Goal: Task Accomplishment & Management: Complete application form

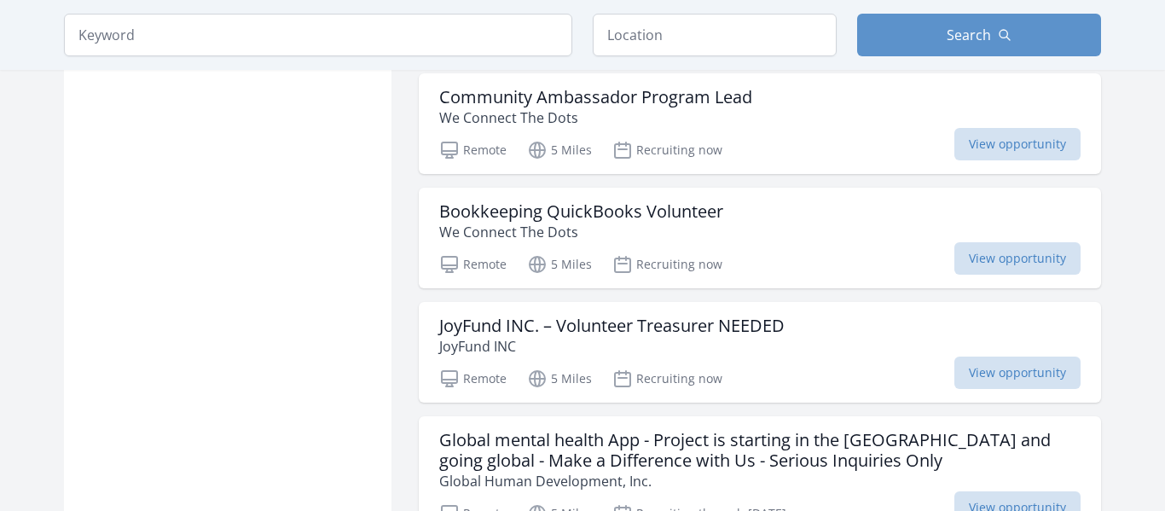
scroll to position [1974, 0]
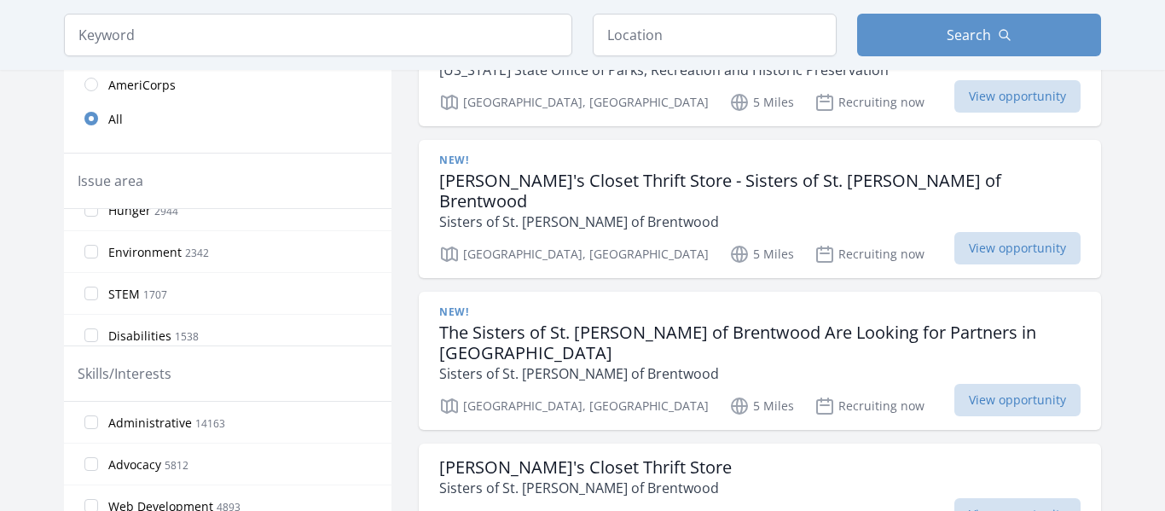
scroll to position [345, 0]
click at [97, 302] on input "STEM 1707" at bounding box center [91, 303] width 14 height 14
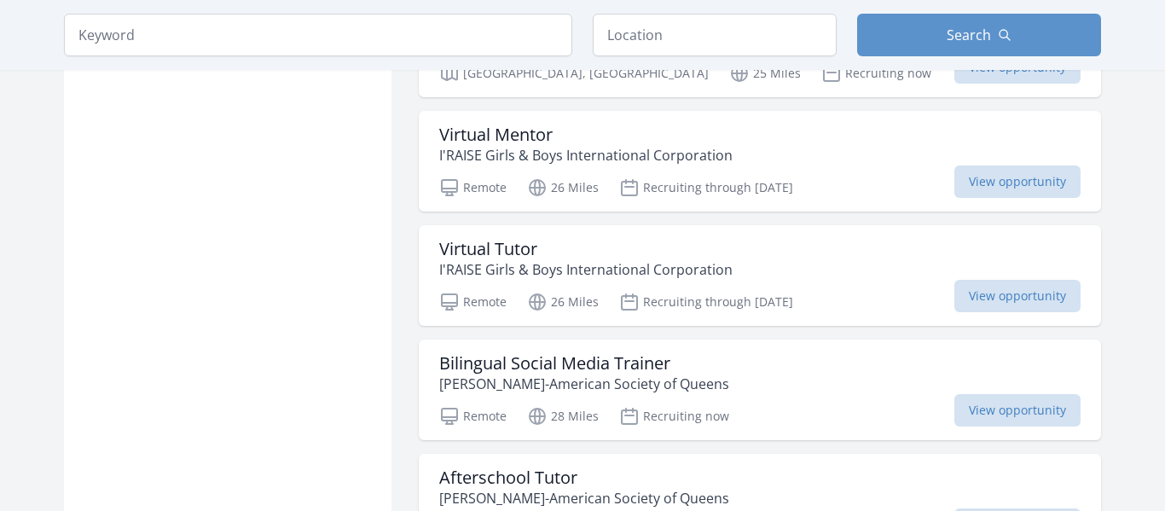
scroll to position [1896, 0]
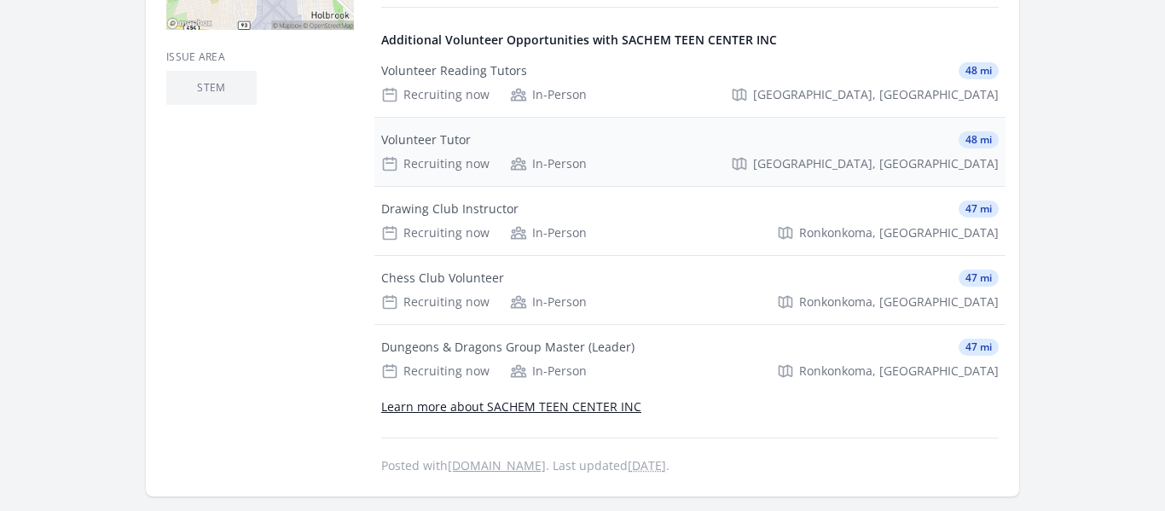
scroll to position [581, 0]
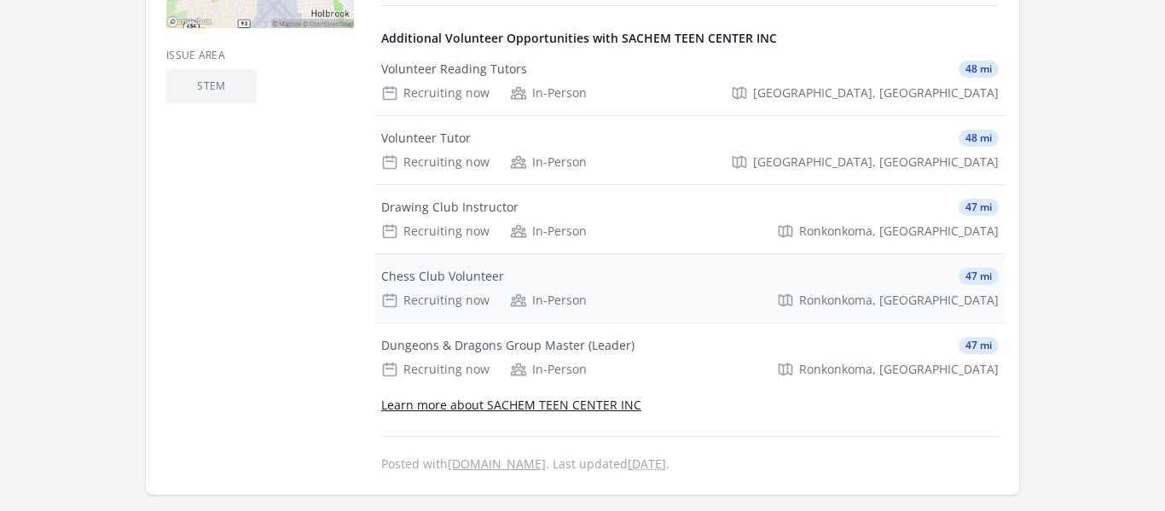
click at [588, 268] on div "Chess Club Volunteer 47 mi" at bounding box center [689, 276] width 617 height 17
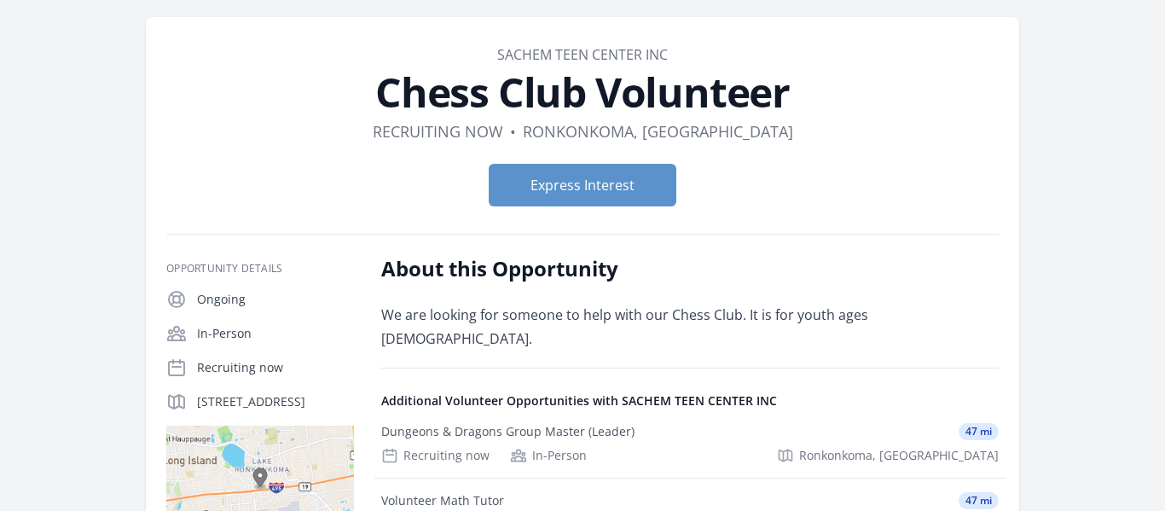
scroll to position [52, 0]
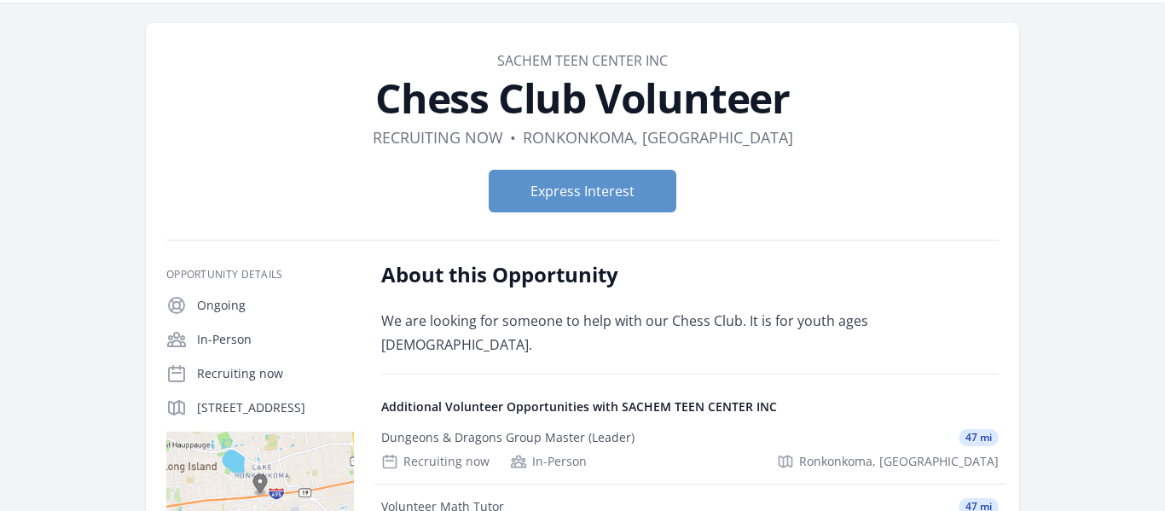
click at [819, 133] on dl "Duration Recruiting now • Location Ronkonkoma, NY" at bounding box center [582, 137] width 832 height 24
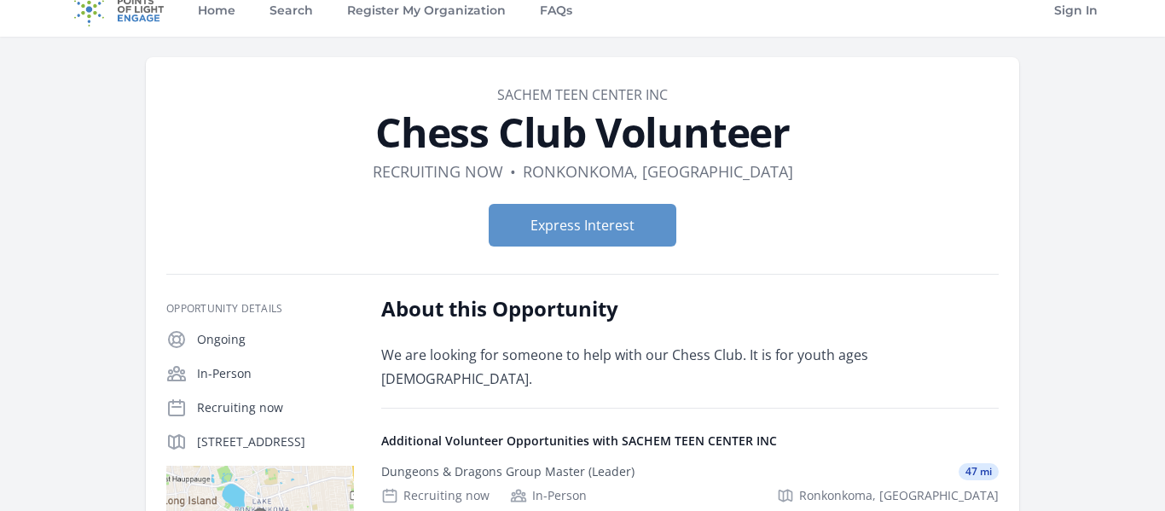
scroll to position [0, 0]
